Goal: Transaction & Acquisition: Purchase product/service

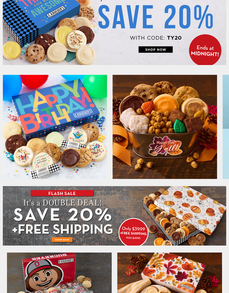
scroll to position [70, 0]
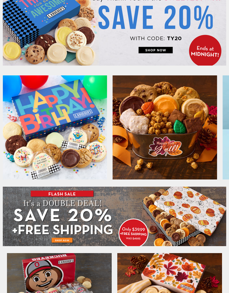
click at [58, 120] on img at bounding box center [55, 128] width 104 height 104
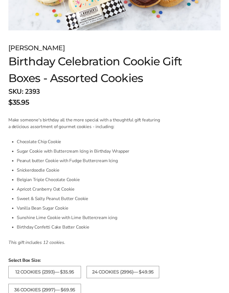
scroll to position [259, 0]
click at [64, 153] on li "Sugar Cookie with Buttercream Icing in Birthday Wrapper" at bounding box center [89, 151] width 144 height 9
click at [24, 153] on li "Sugar Cookie with Buttercream Icing in Birthday Wrapper" at bounding box center [89, 151] width 144 height 9
click at [33, 153] on li "Sugar Cookie with Buttercream Icing in Birthday Wrapper" at bounding box center [89, 151] width 144 height 9
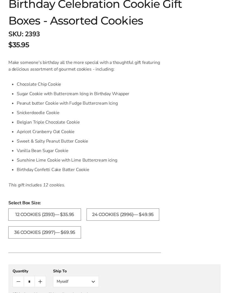
scroll to position [316, 0]
click at [47, 212] on label "12 COOKIES (2393)— $35.95" at bounding box center [44, 215] width 73 height 12
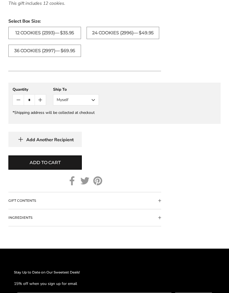
scroll to position [498, 0]
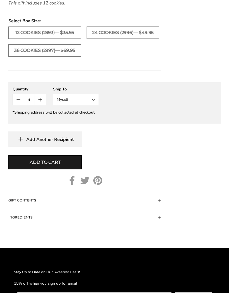
click at [78, 100] on button "Myself" at bounding box center [76, 99] width 46 height 11
click at [71, 98] on button "Myself" at bounding box center [76, 99] width 46 height 11
click at [78, 100] on button "Myself" at bounding box center [76, 99] width 46 height 11
click at [72, 121] on button "Other Recipient" at bounding box center [75, 120] width 45 height 10
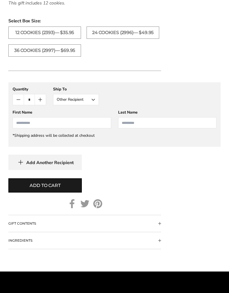
click at [74, 102] on button "Other Recipient" at bounding box center [76, 99] width 46 height 11
click at [77, 99] on button "Other Recipient" at bounding box center [76, 99] width 46 height 11
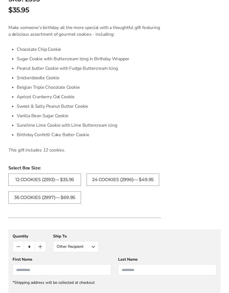
scroll to position [351, 0]
click at [223, 187] on ul "12 COOKIES (2393)— $35.95 24 COOKIES (2996)— $49.95 36 COOKIES (2997)— $69.95" at bounding box center [115, 192] width 218 height 36
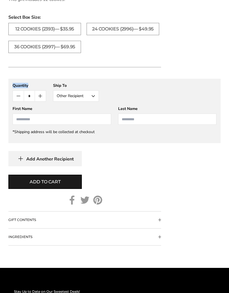
scroll to position [503, 0]
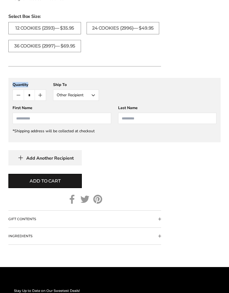
click at [65, 30] on label "12 COOKIES (2393)— $35.95" at bounding box center [44, 28] width 73 height 12
click at [78, 94] on button "Other Recipient" at bounding box center [76, 95] width 46 height 11
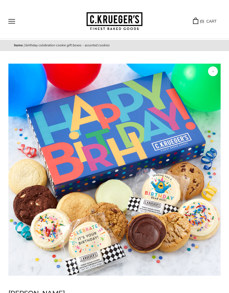
scroll to position [14, 0]
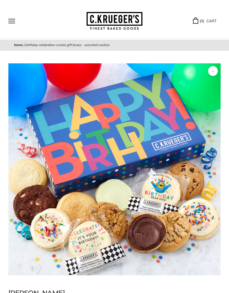
click at [12, 20] on button "Open navigation" at bounding box center [11, 21] width 7 height 5
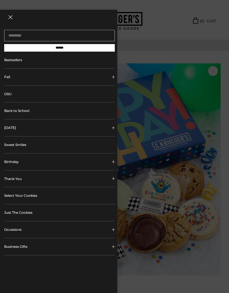
click at [139, 66] on div at bounding box center [114, 146] width 229 height 293
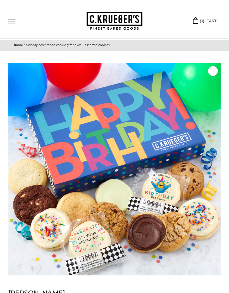
click at [140, 60] on div "Facebook Pinterest Twitter" at bounding box center [114, 163] width 229 height 225
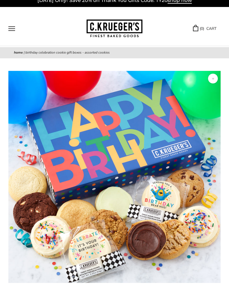
scroll to position [0, 0]
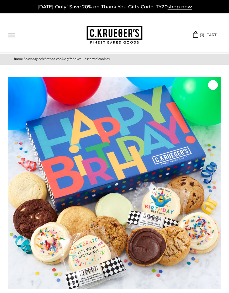
click at [15, 33] on button "Open navigation" at bounding box center [11, 35] width 7 height 5
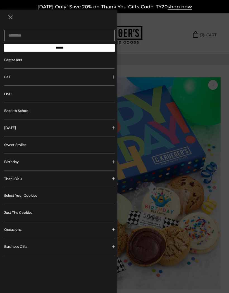
click at [26, 164] on button "Birthday" at bounding box center [59, 161] width 110 height 17
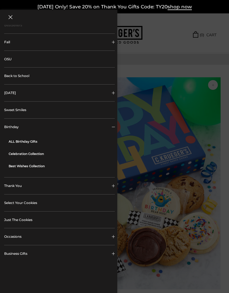
scroll to position [34, 0]
click at [29, 220] on link "Just The Cookies" at bounding box center [59, 220] width 110 height 17
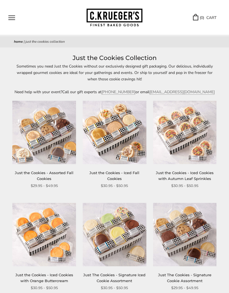
scroll to position [16, 0]
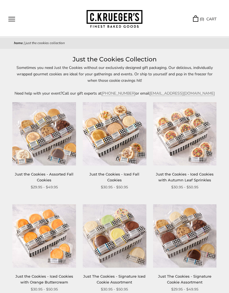
click at [183, 93] on link "[EMAIL_ADDRESS][DOMAIN_NAME]" at bounding box center [181, 93] width 65 height 5
